Goal: Find specific page/section: Locate item on page

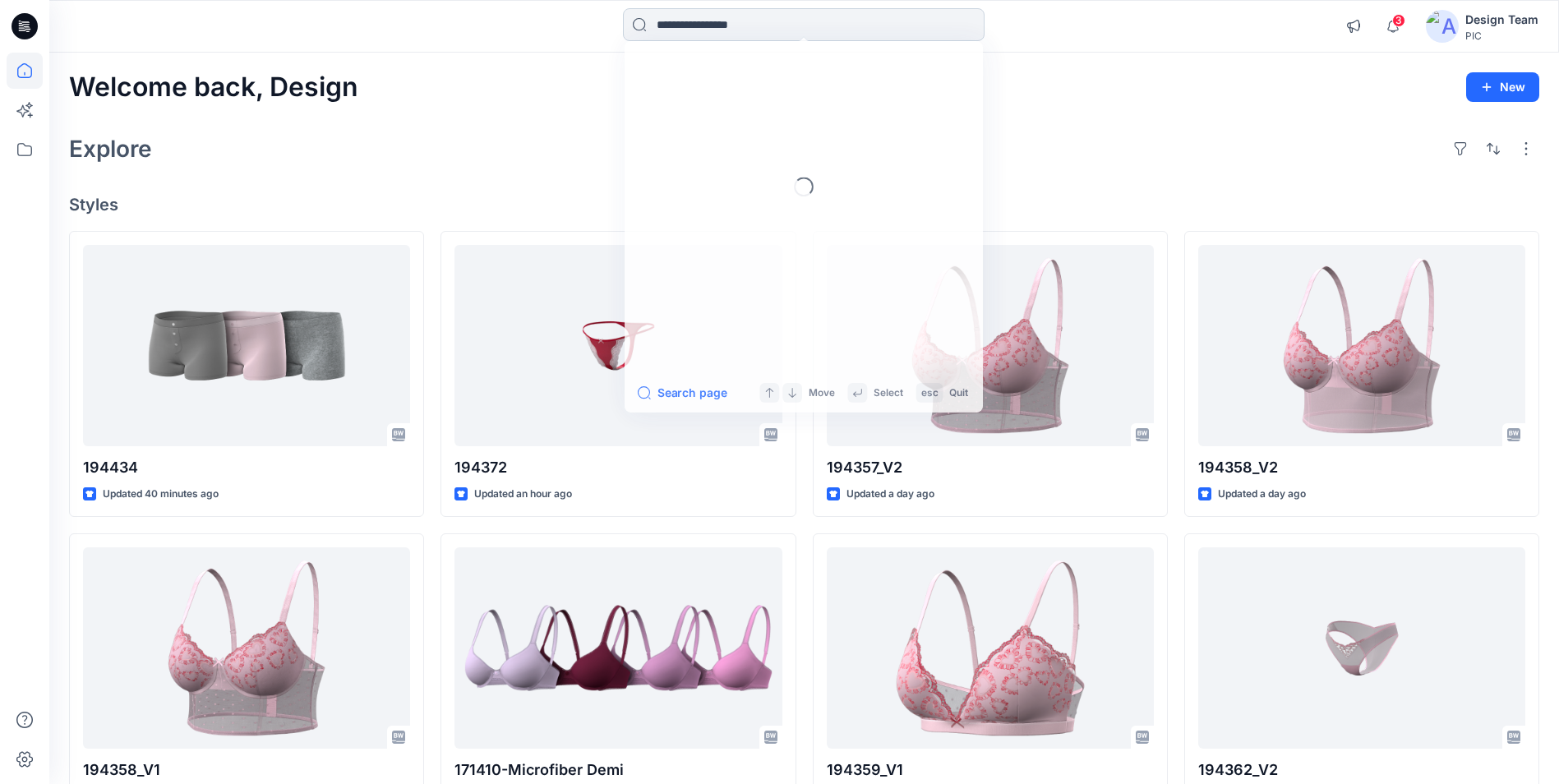
click at [785, 30] on input at bounding box center [803, 24] width 361 height 33
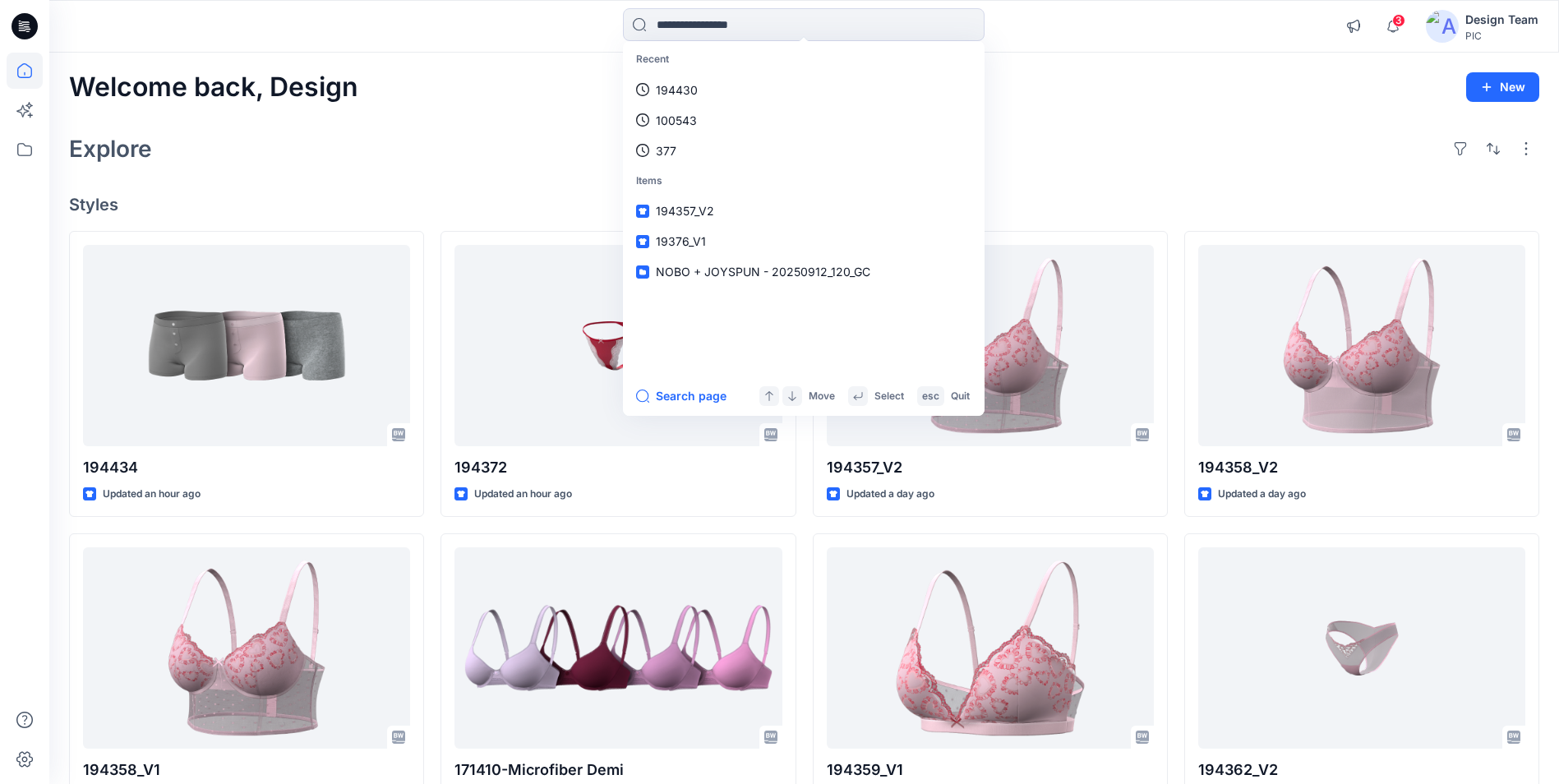
drag, startPoint x: 1215, startPoint y: 90, endPoint x: 1196, endPoint y: 88, distance: 19.1
click at [1215, 90] on div "Welcome back, Design New" at bounding box center [803, 87] width 1470 height 30
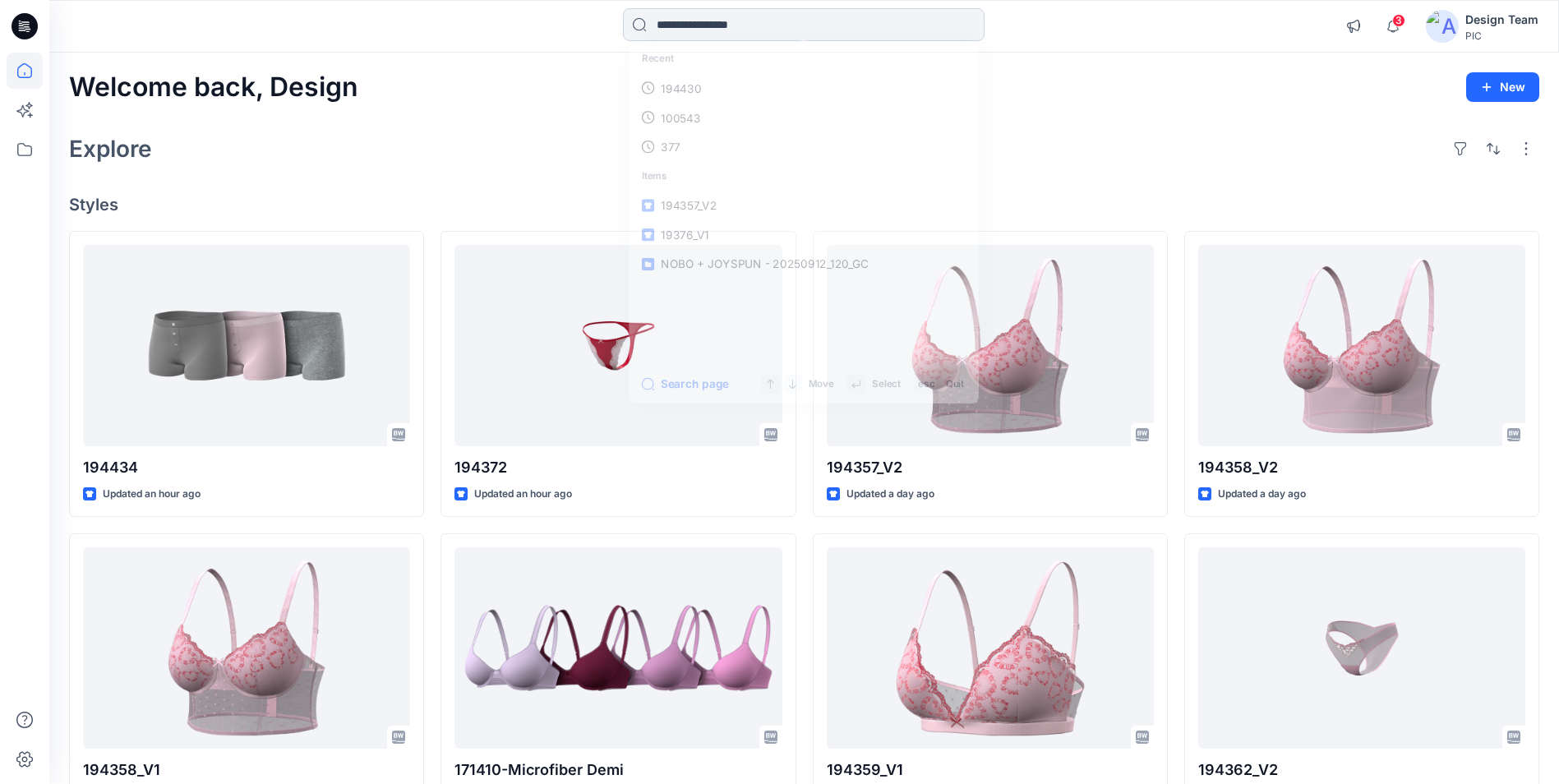
click at [740, 18] on input at bounding box center [803, 24] width 361 height 33
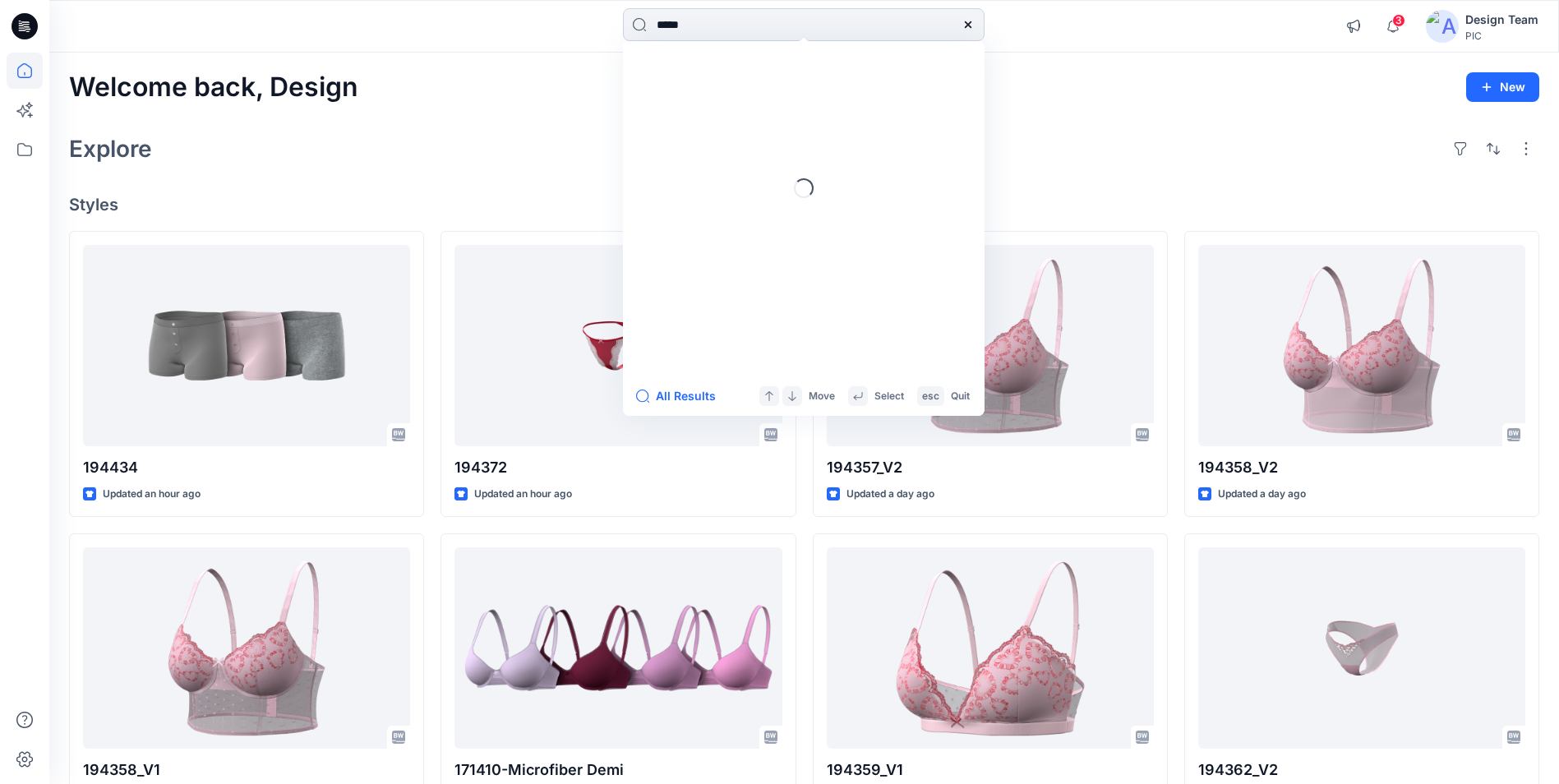
type input "******"
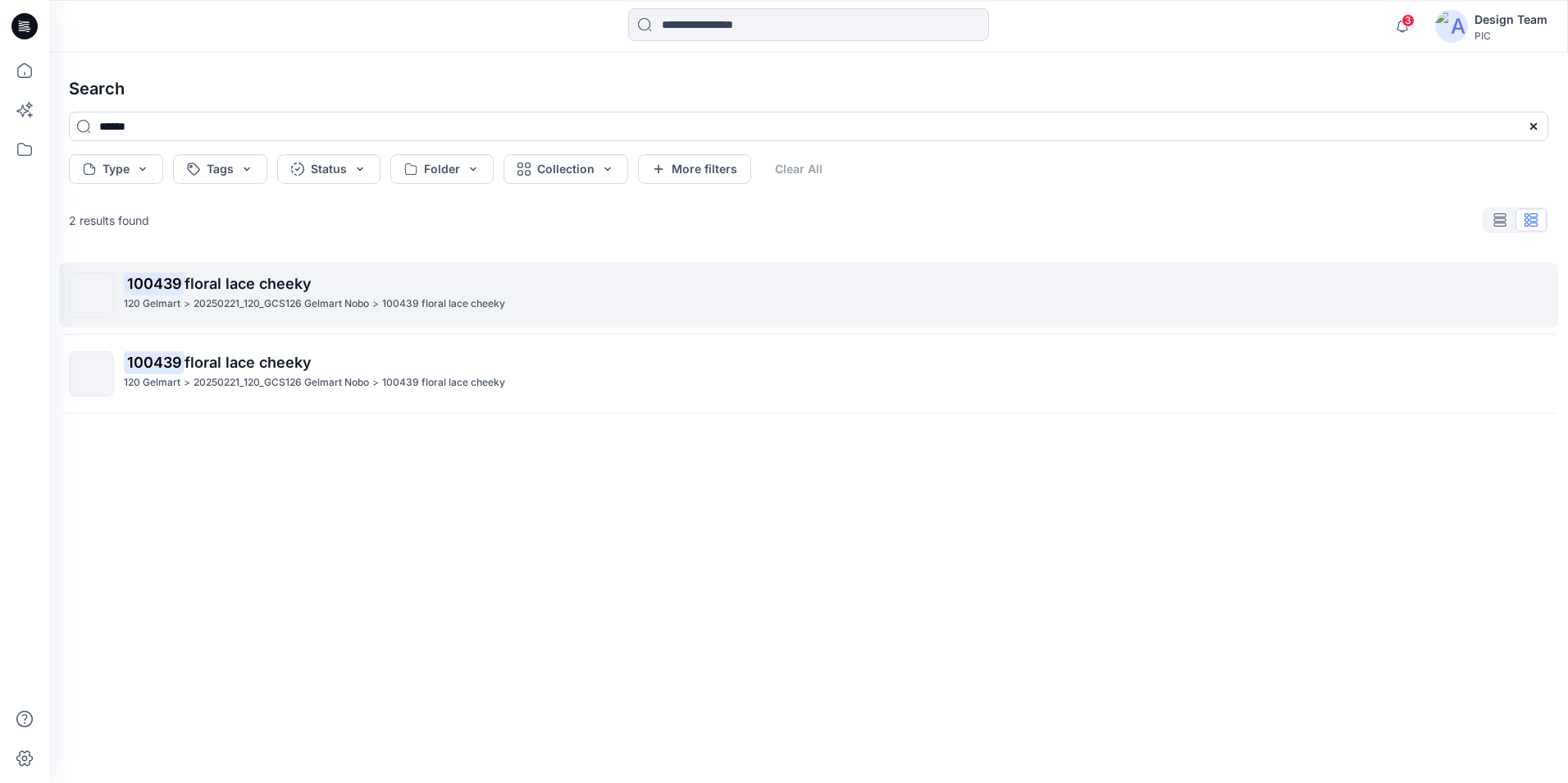
click at [255, 282] on span "floral lace cheeky" at bounding box center [248, 283] width 127 height 17
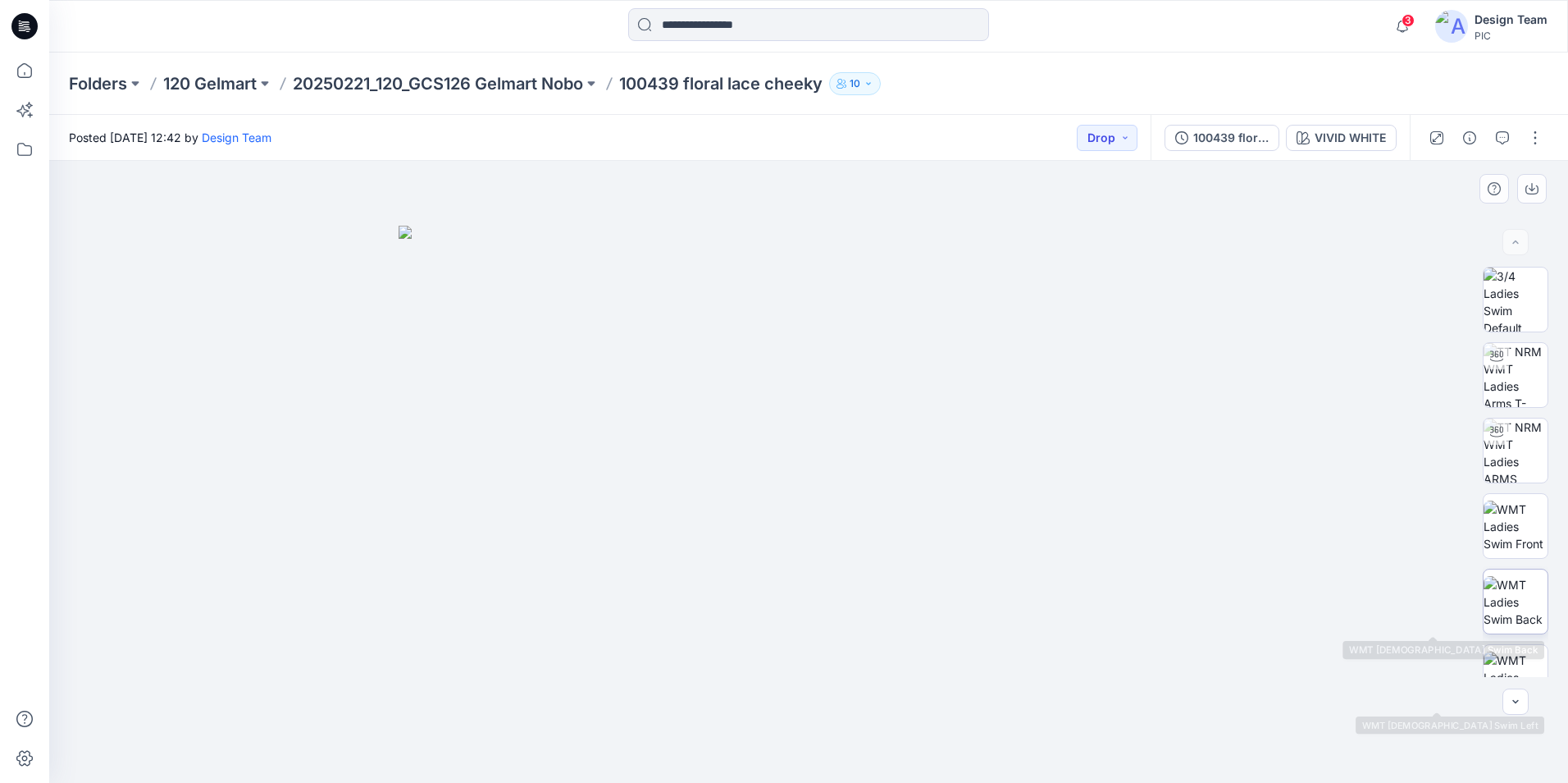
click at [1511, 625] on img at bounding box center [1516, 601] width 64 height 51
click at [1510, 460] on img at bounding box center [1516, 451] width 64 height 64
